Goal: Check status: Check status

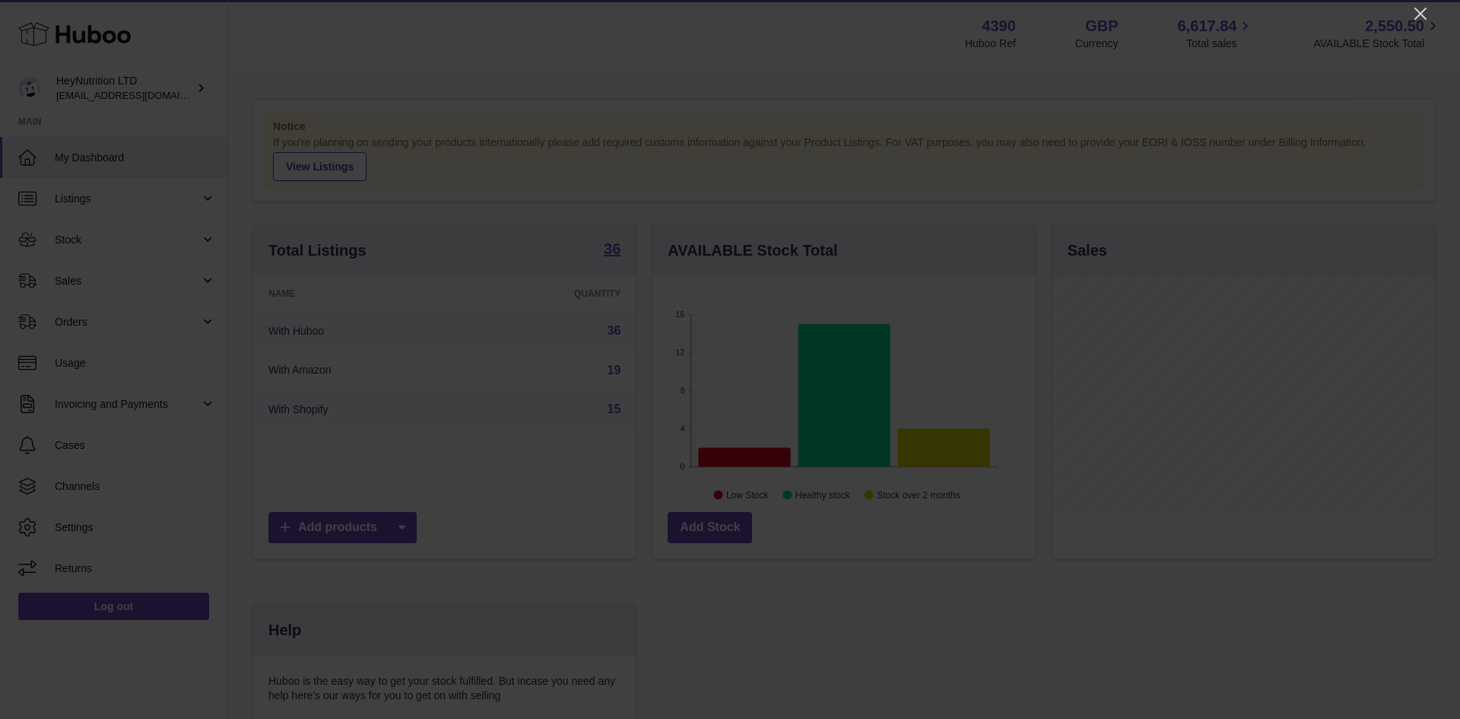
drag, startPoint x: 1426, startPoint y: 11, endPoint x: 1399, endPoint y: 31, distance: 33.2
click at [1429, 11] on div at bounding box center [730, 359] width 1460 height 719
click at [1423, 13] on icon "Close" at bounding box center [1420, 14] width 18 height 18
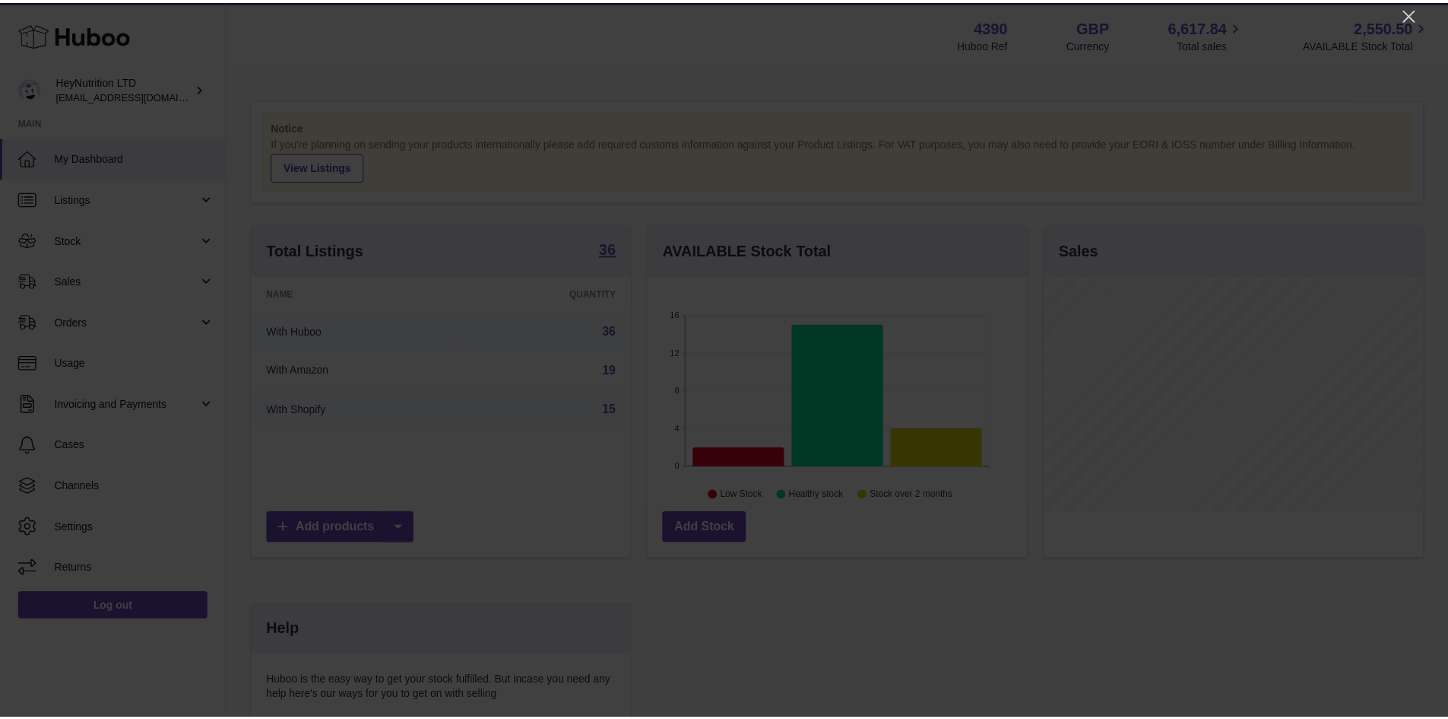
scroll to position [760128, 759986]
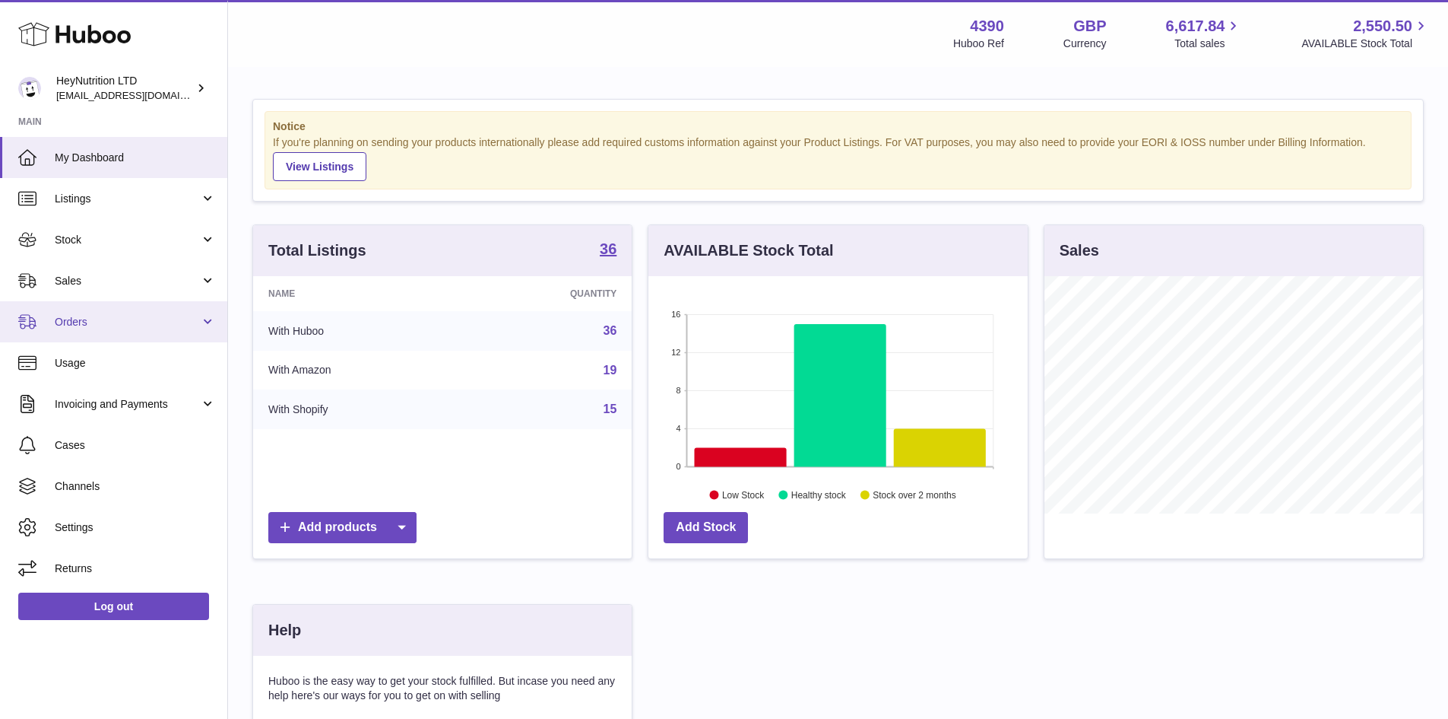
drag, startPoint x: 132, startPoint y: 281, endPoint x: 189, endPoint y: 327, distance: 72.9
click at [134, 281] on span "Sales" at bounding box center [127, 281] width 145 height 14
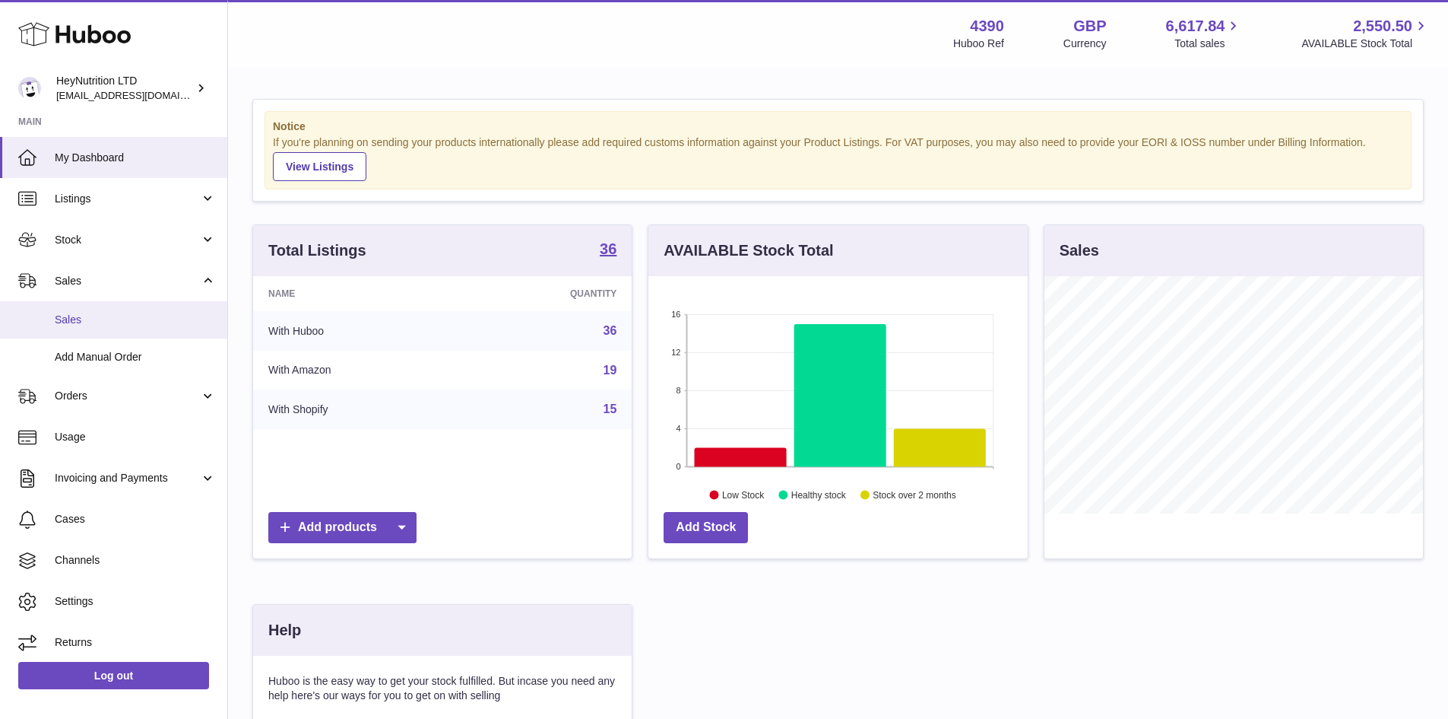
click at [121, 325] on span "Sales" at bounding box center [135, 320] width 161 height 14
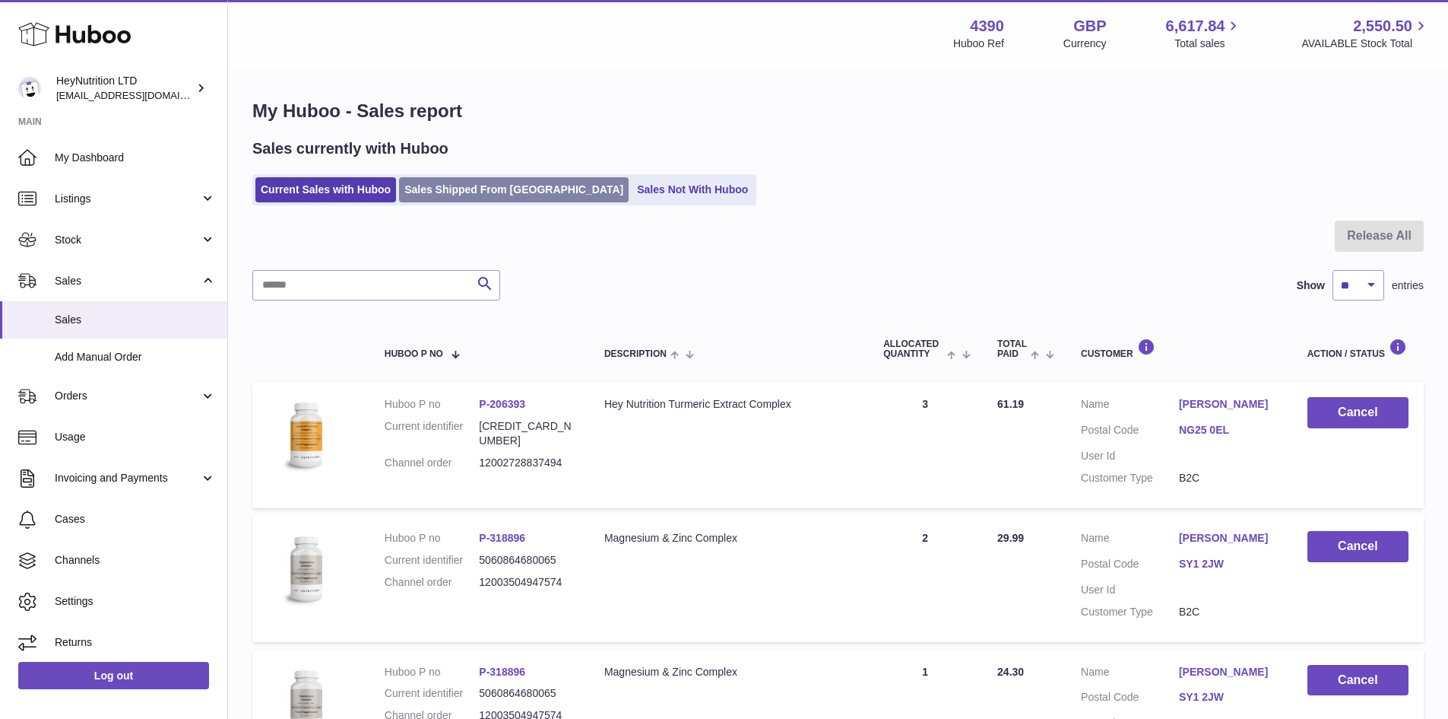
click at [438, 188] on link "Sales Shipped From Huboo" at bounding box center [514, 189] width 230 height 25
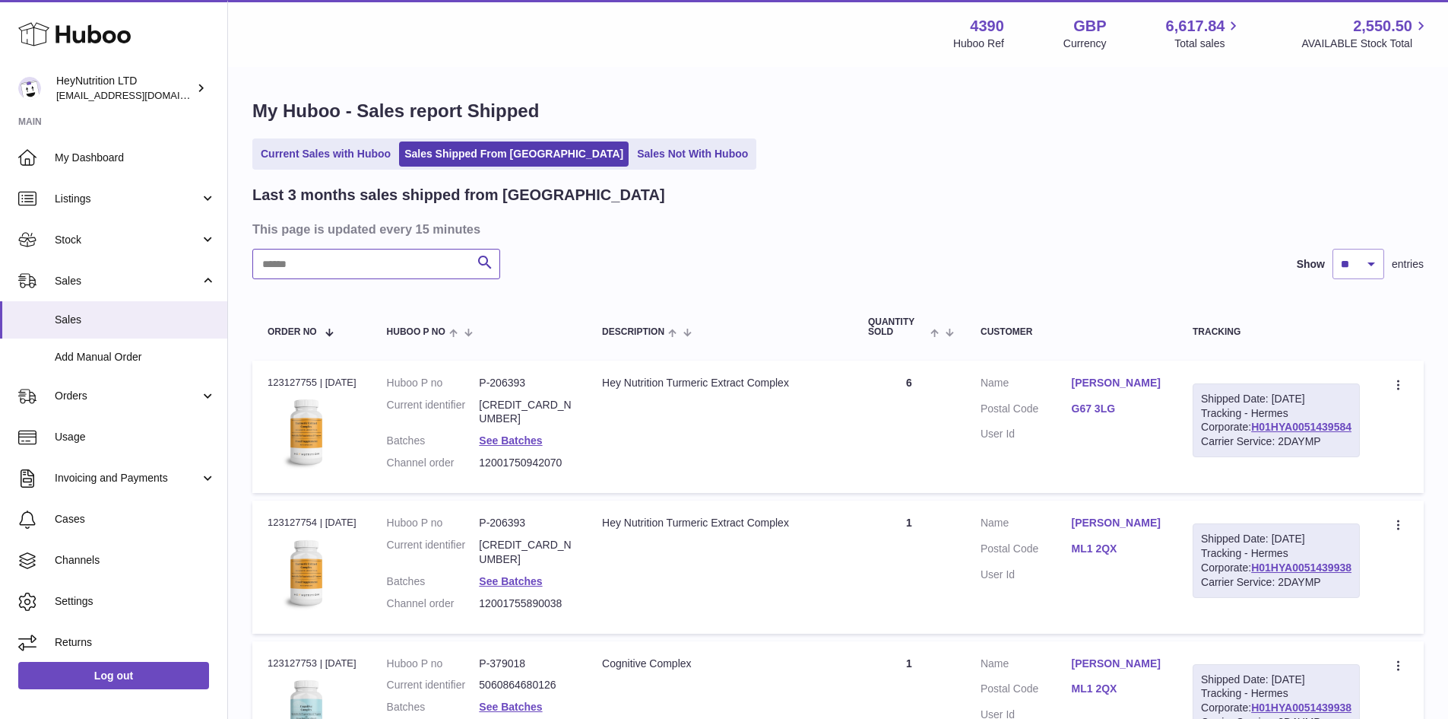
click at [379, 266] on input "text" at bounding box center [376, 264] width 248 height 30
paste input "**********"
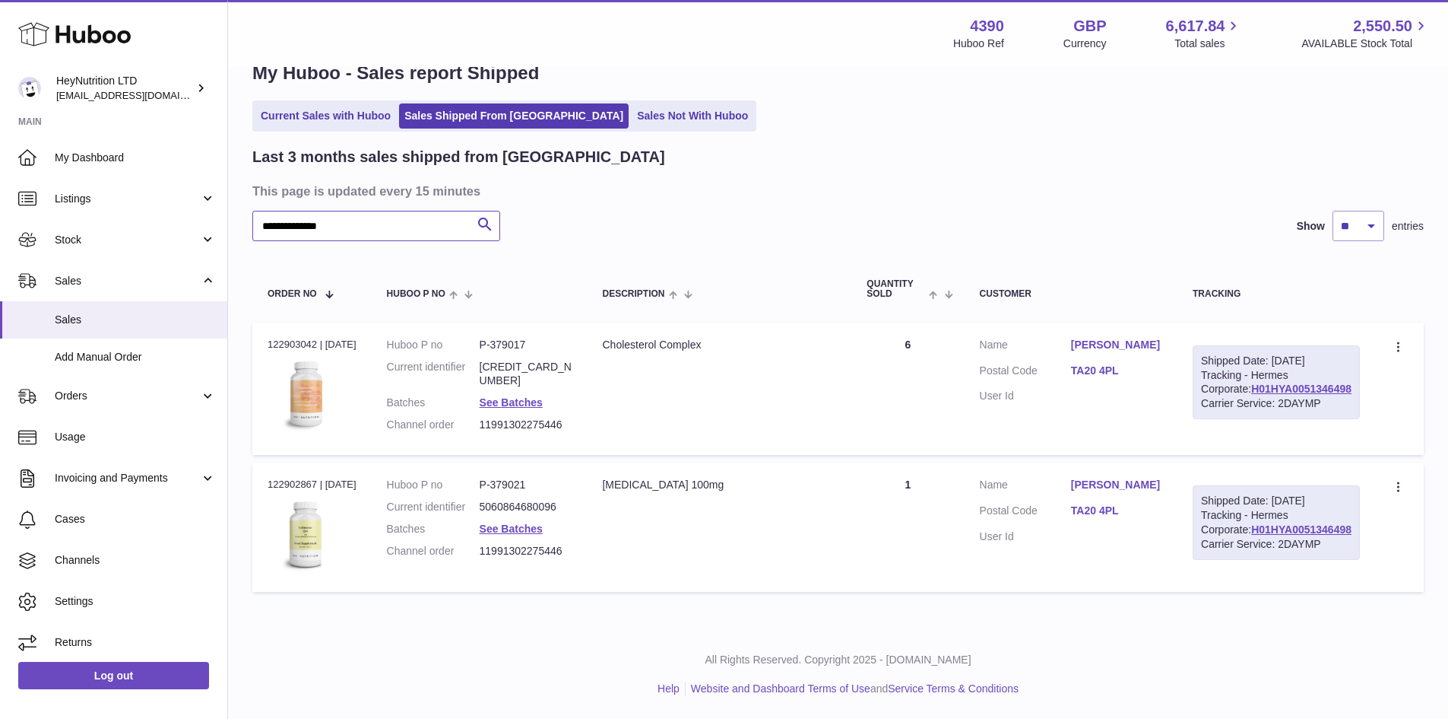
scroll to position [103, 0]
type input "**********"
